Goal: Task Accomplishment & Management: Use online tool/utility

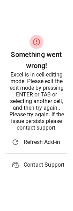
click at [40, 143] on span "Refresh Add-in" at bounding box center [43, 142] width 38 height 8
